Goal: Check status: Check status

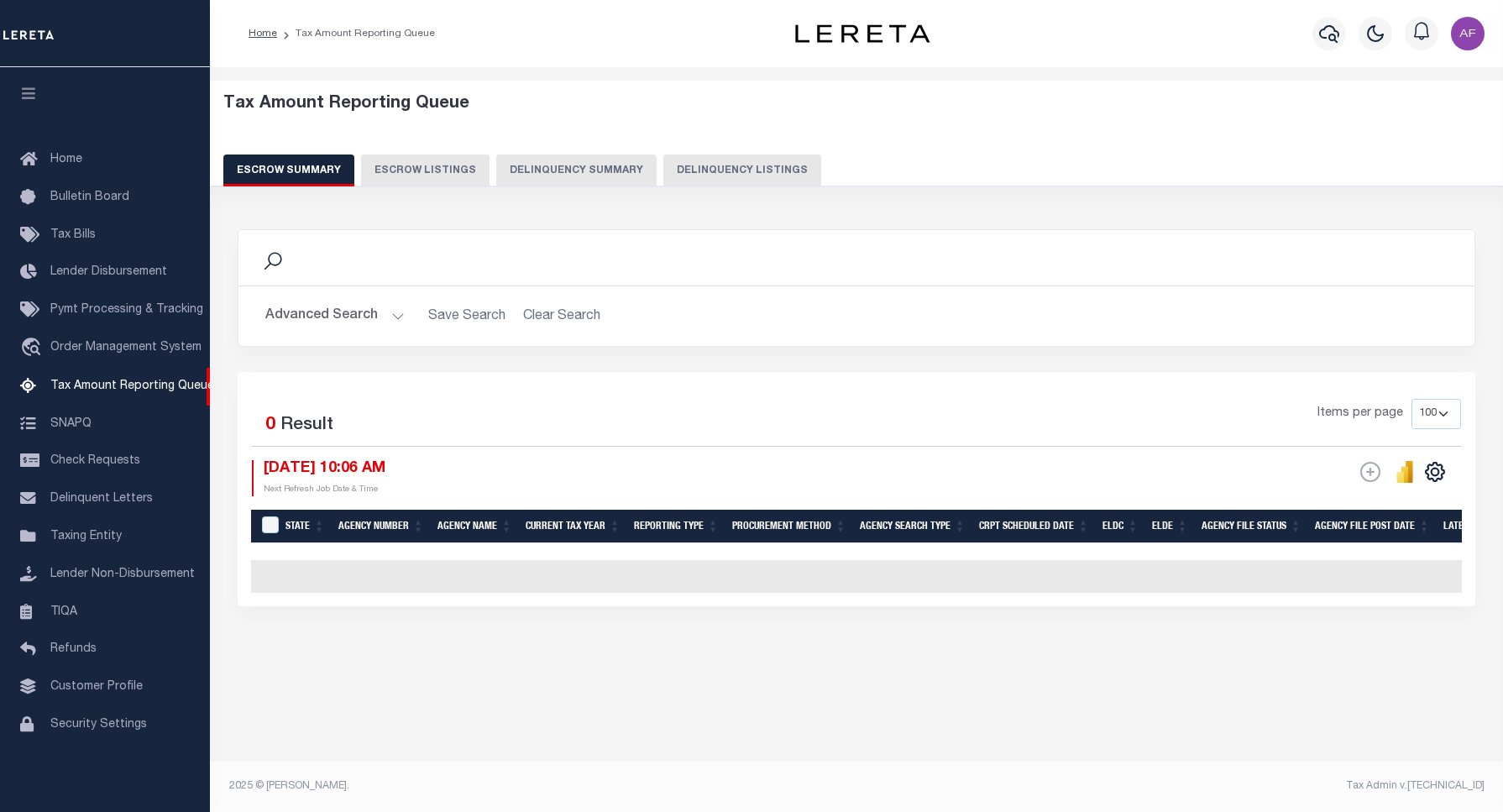
select select "100"
click at [693, 166] on button "Delinquency Listings" at bounding box center [742, 171] width 157 height 32
select select
select select "100"
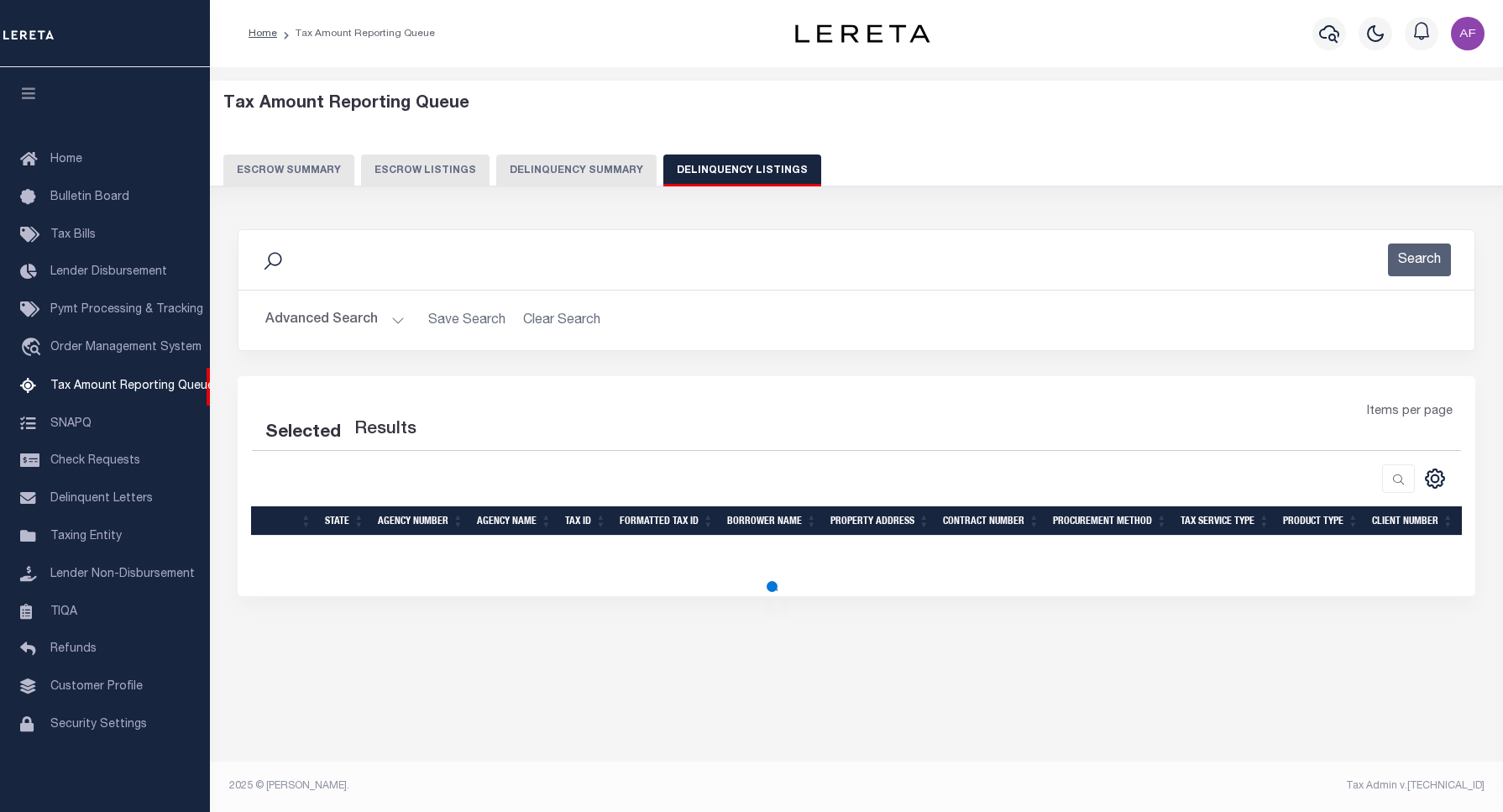
select select "100"
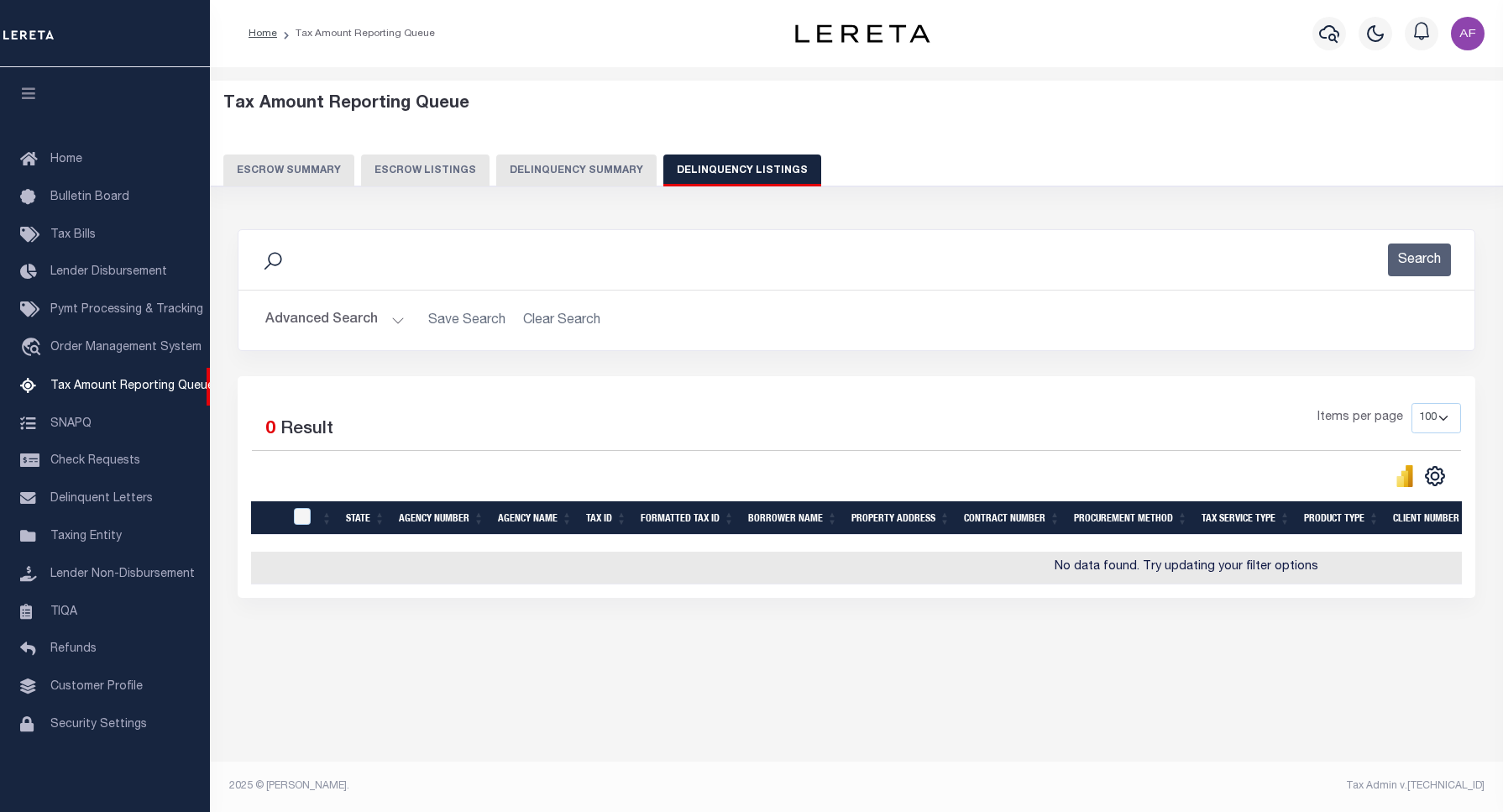
click at [309, 313] on button "Advanced Search" at bounding box center [335, 320] width 140 height 33
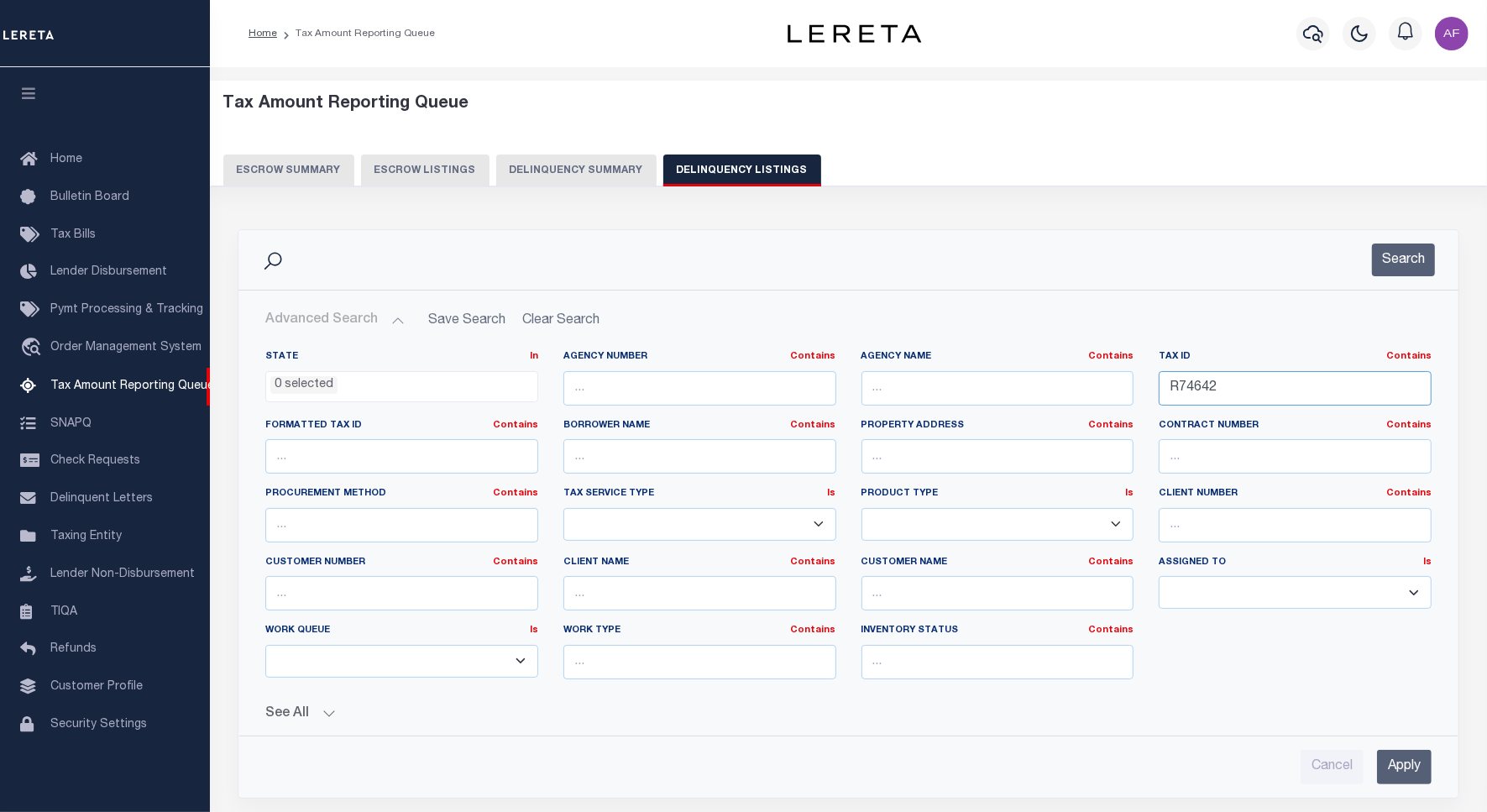
click at [1193, 392] on input "R74642" at bounding box center [1295, 388] width 273 height 34
paste input "11-624-020-00"
type input "11-624-020-00"
click at [1399, 258] on button "Search" at bounding box center [1403, 259] width 63 height 33
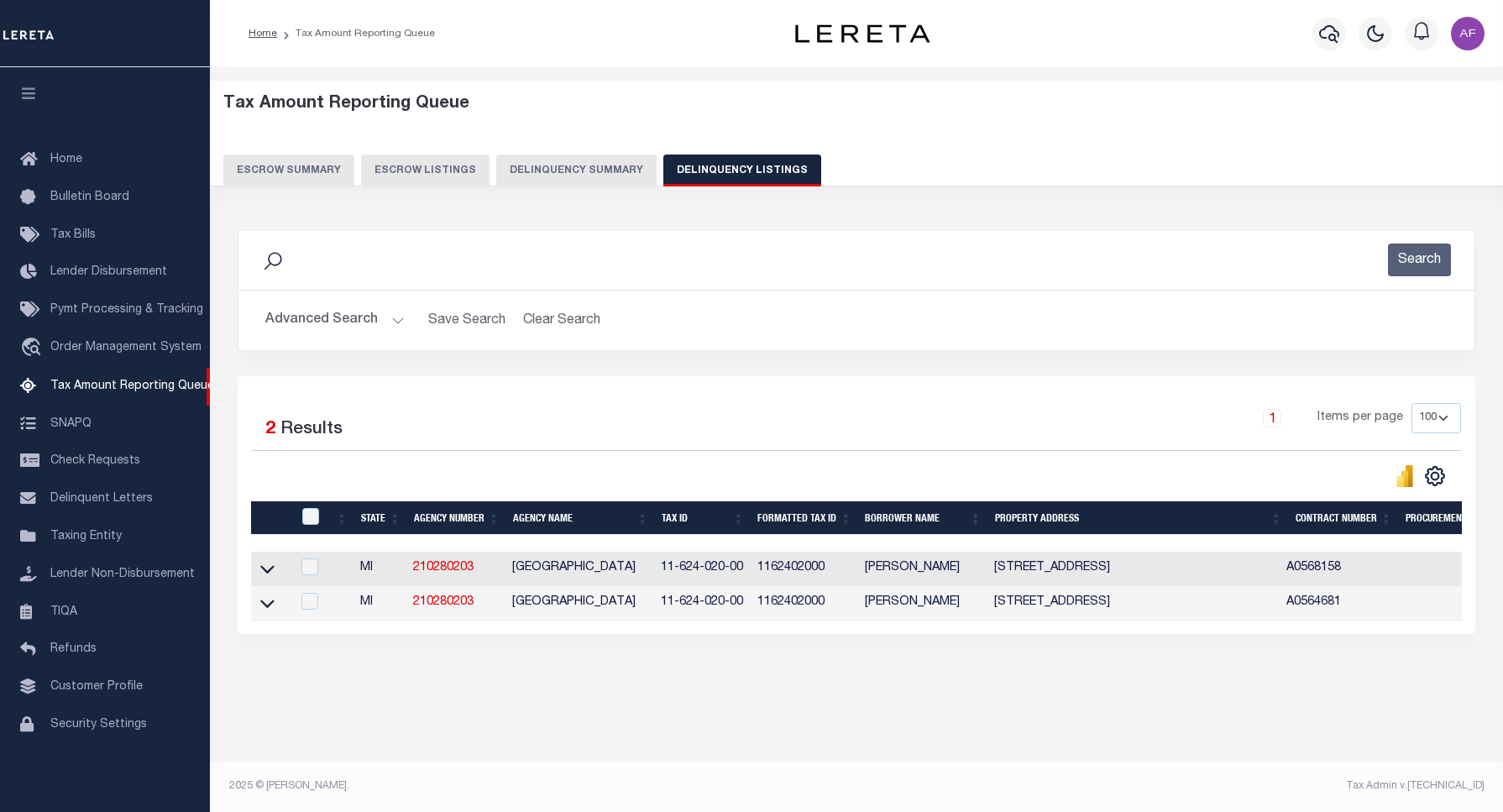
drag, startPoint x: 270, startPoint y: 576, endPoint x: 413, endPoint y: 489, distance: 167.4
click at [270, 574] on icon at bounding box center [267, 570] width 14 height 8
